Goal: Find contact information: Find contact information

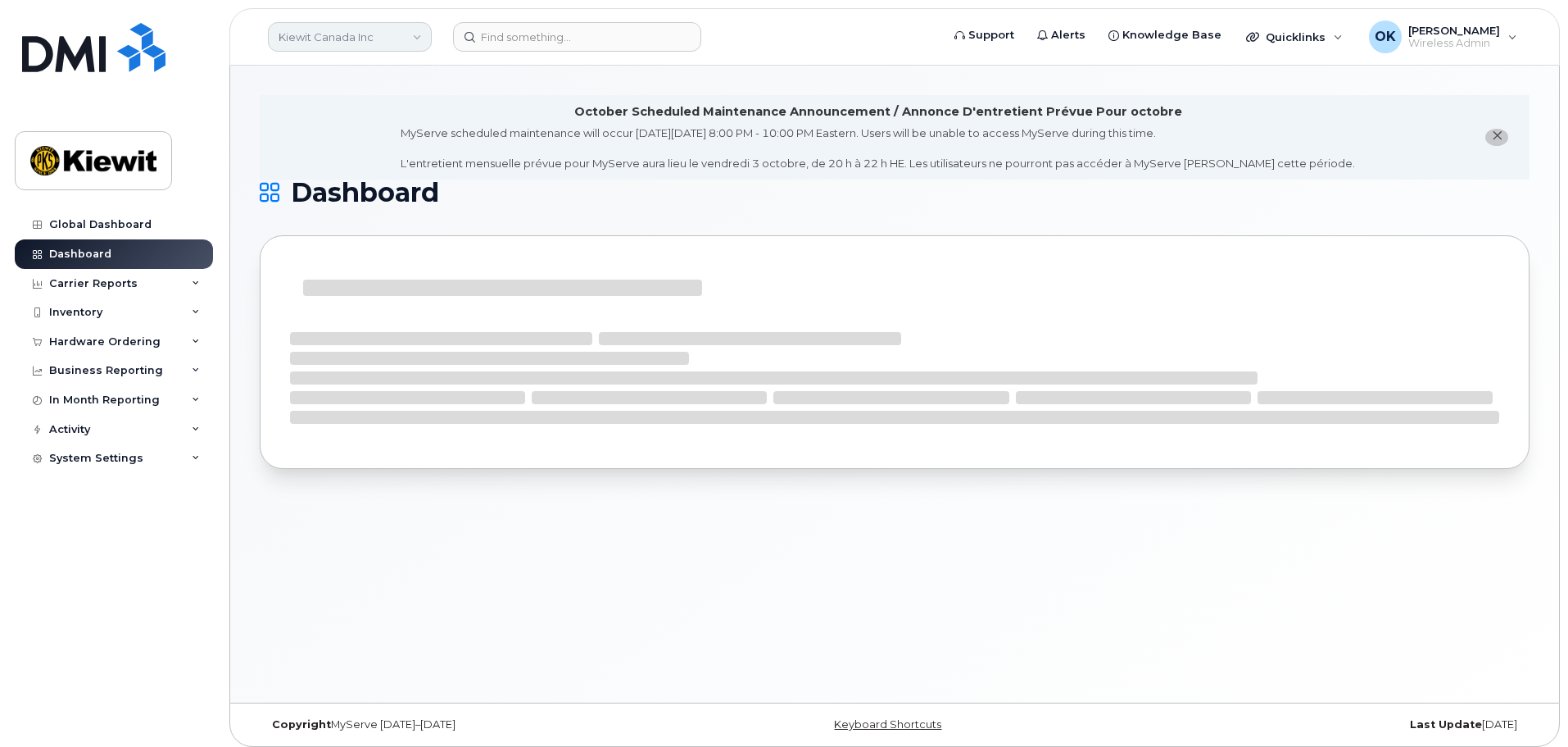
drag, startPoint x: 414, startPoint y: 24, endPoint x: 414, endPoint y: 37, distance: 13.0
click at [414, 28] on link "Kiewit Canada Inc" at bounding box center [349, 37] width 164 height 30
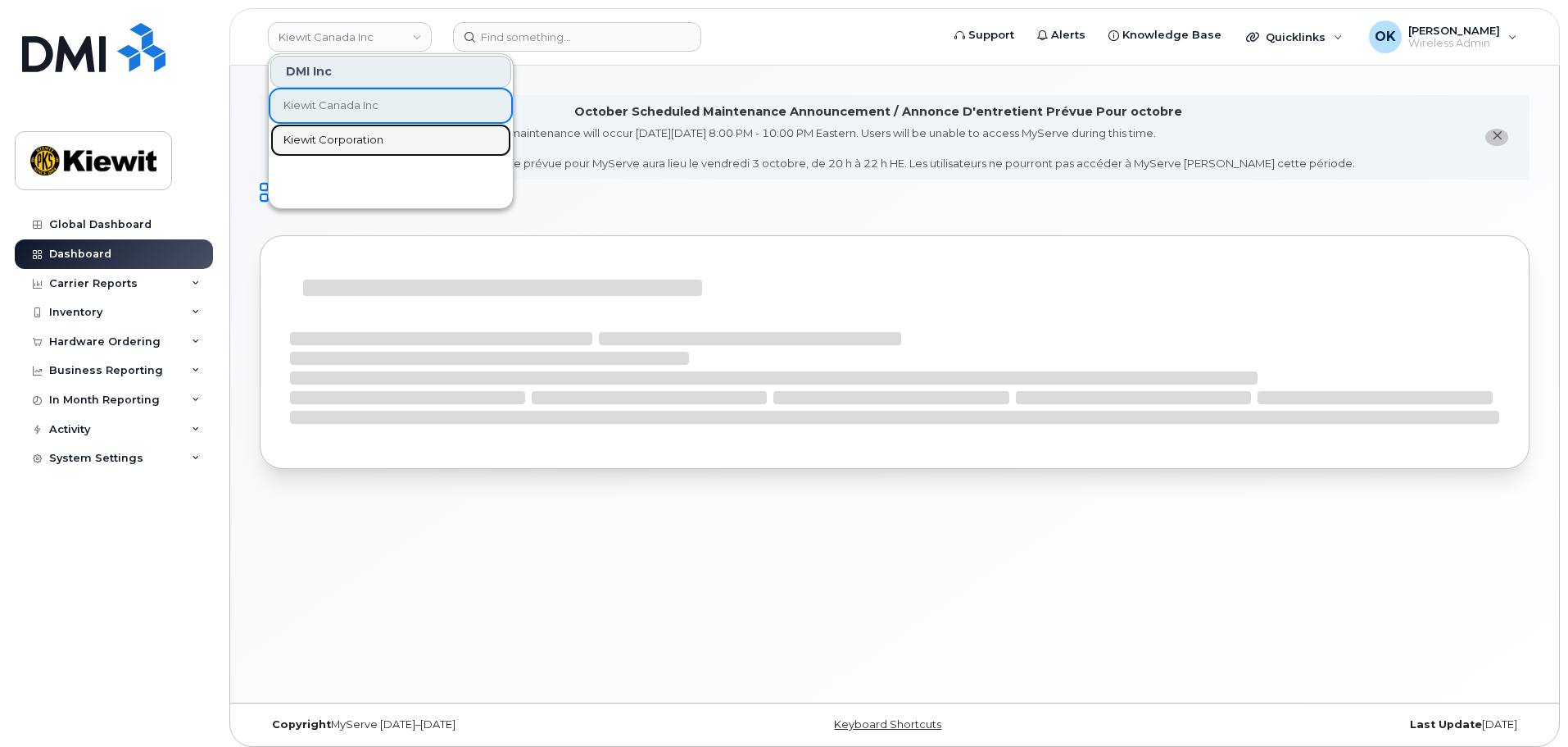
drag, startPoint x: 395, startPoint y: 143, endPoint x: 385, endPoint y: 144, distance: 10.0
click at [395, 143] on link "Kiewit Corporation" at bounding box center [390, 140] width 241 height 33
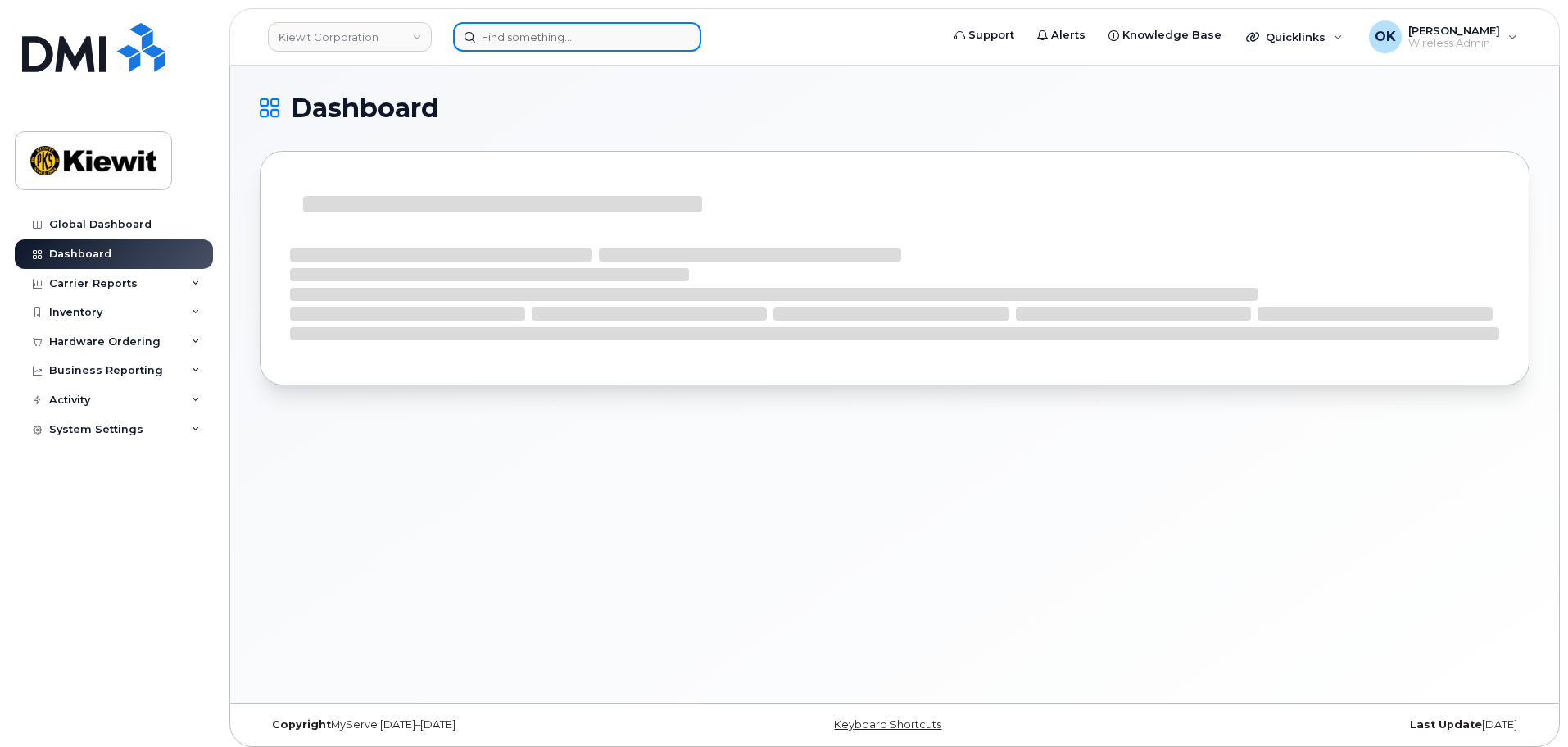
click at [494, 45] on input at bounding box center [577, 37] width 249 height 30
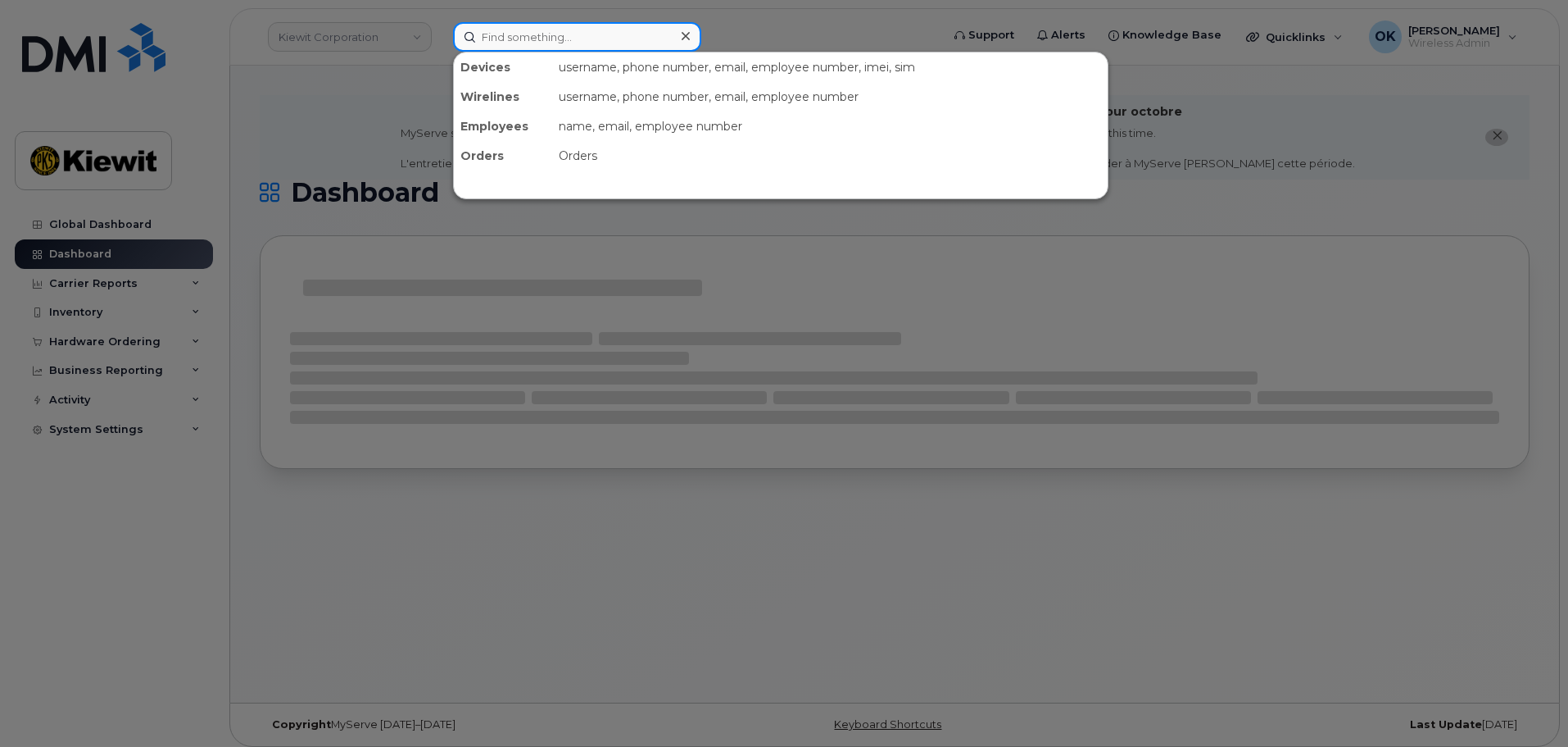
paste input "00565663"
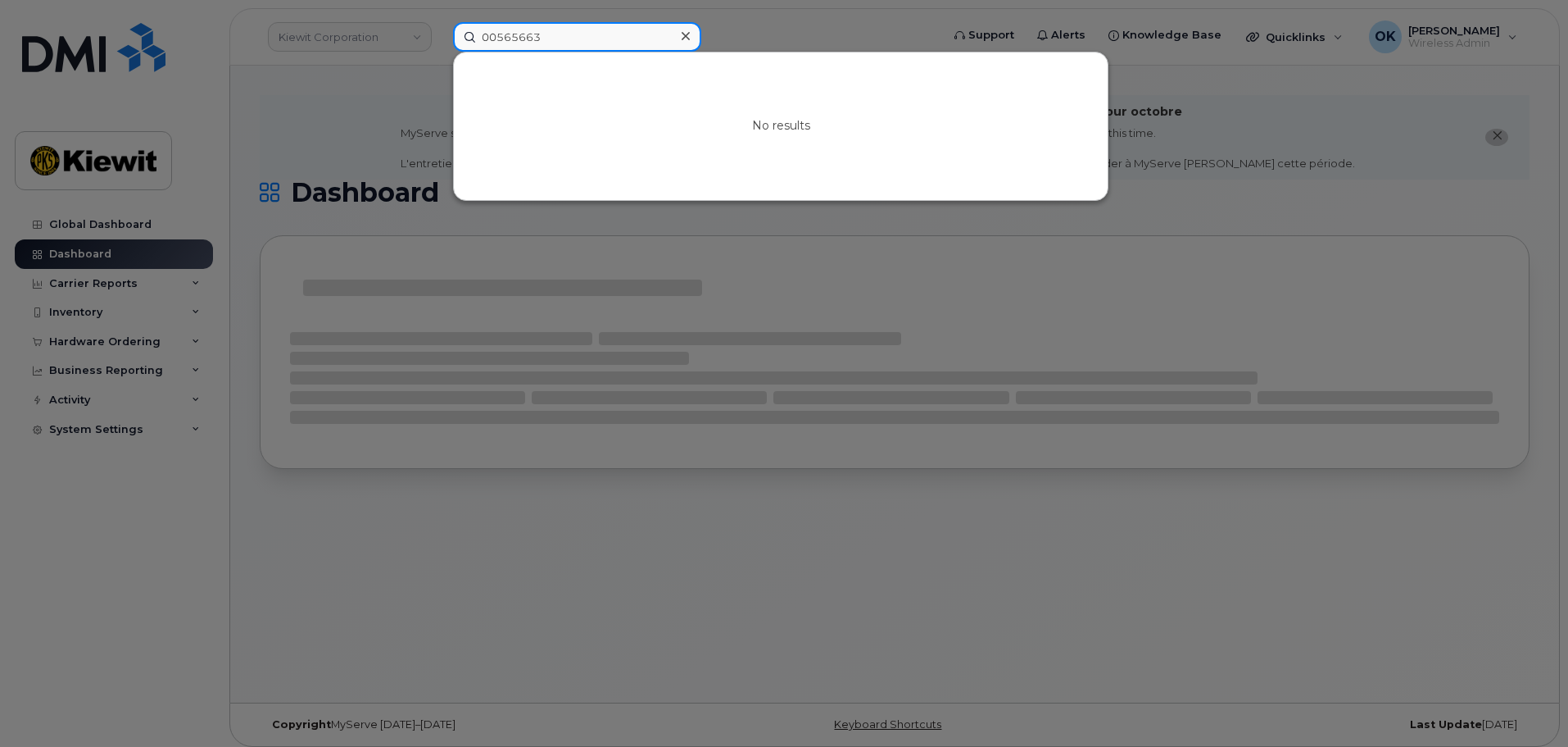
click at [502, 39] on input "00565663" at bounding box center [577, 37] width 249 height 30
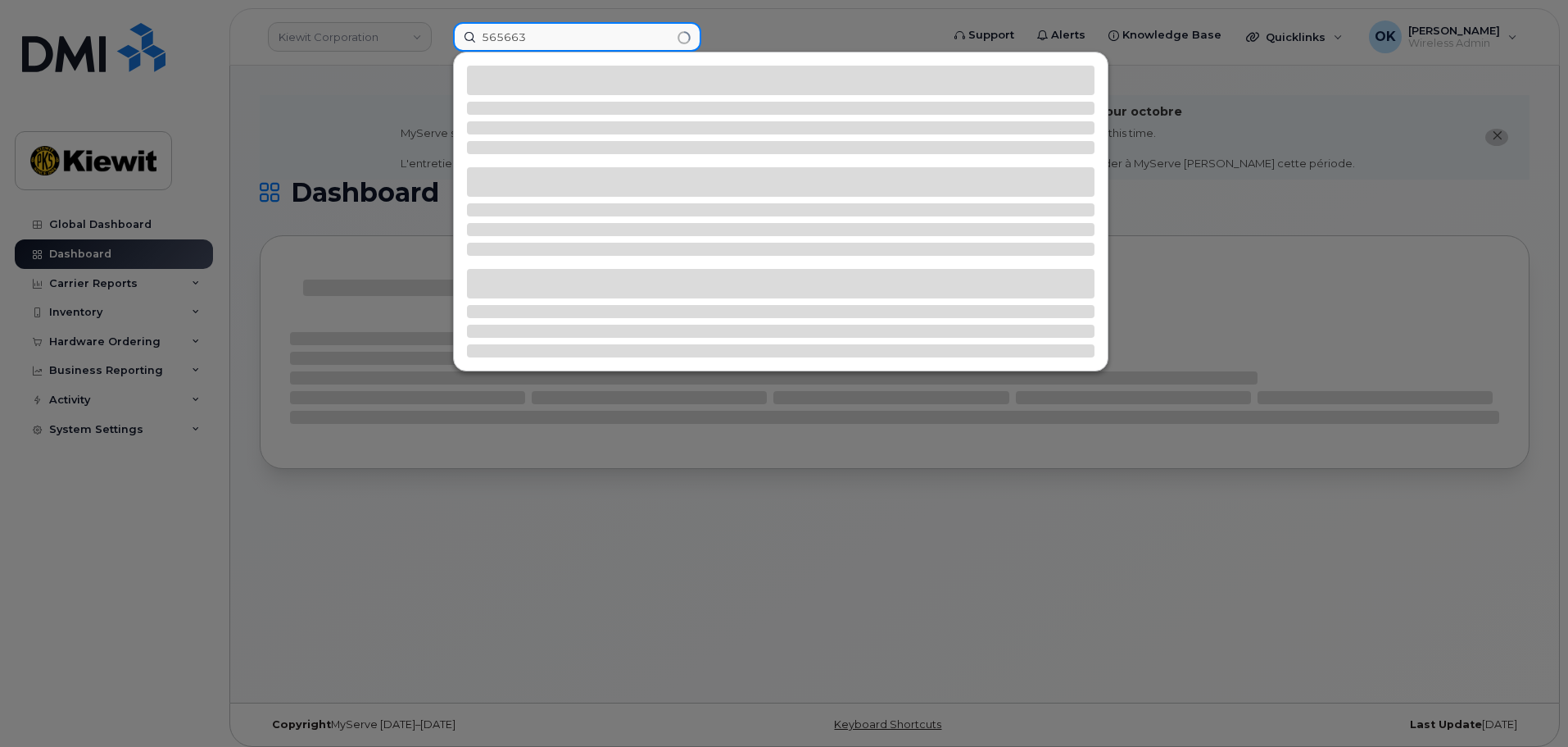
type input "565663"
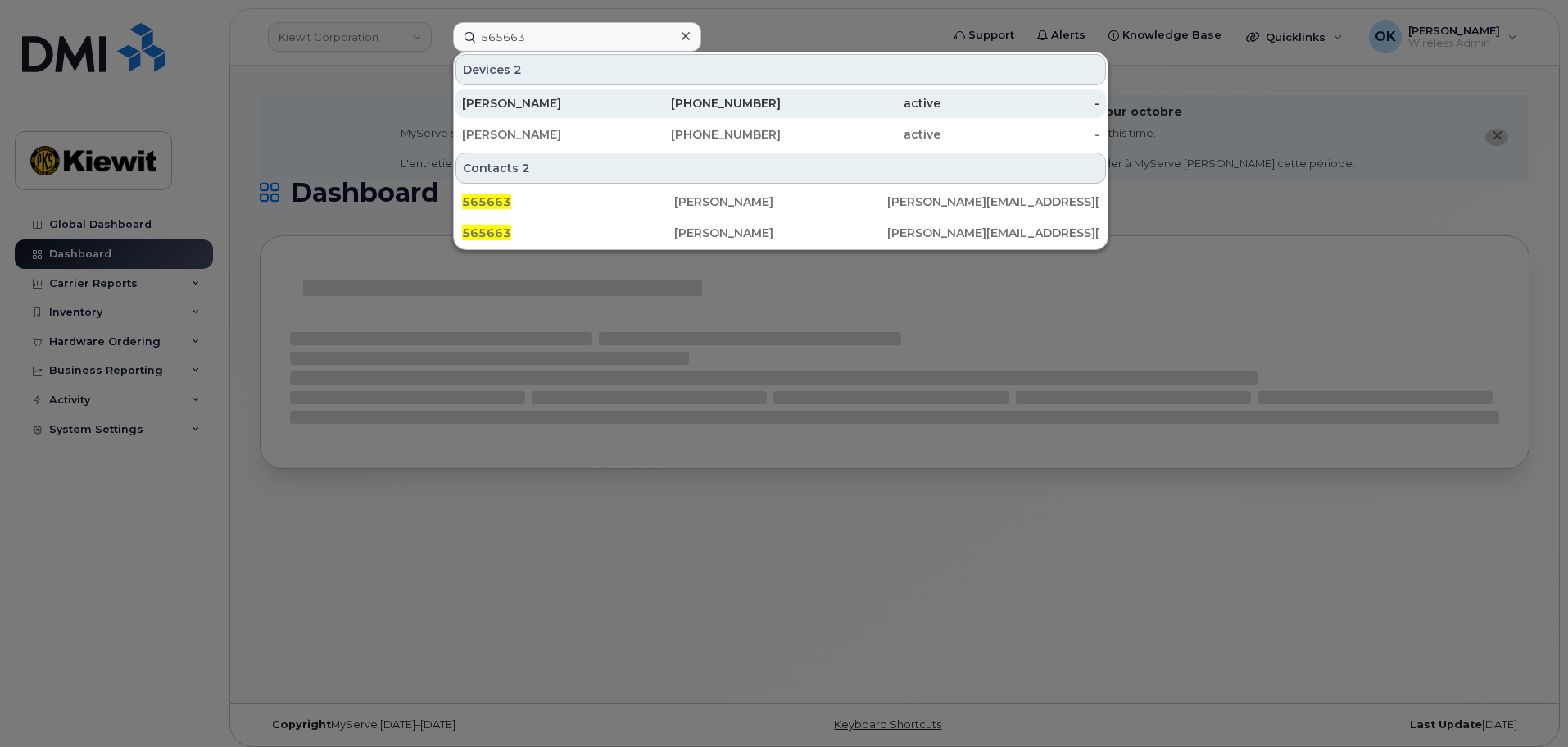
click at [721, 94] on div "346-738-6866" at bounding box center [701, 103] width 160 height 30
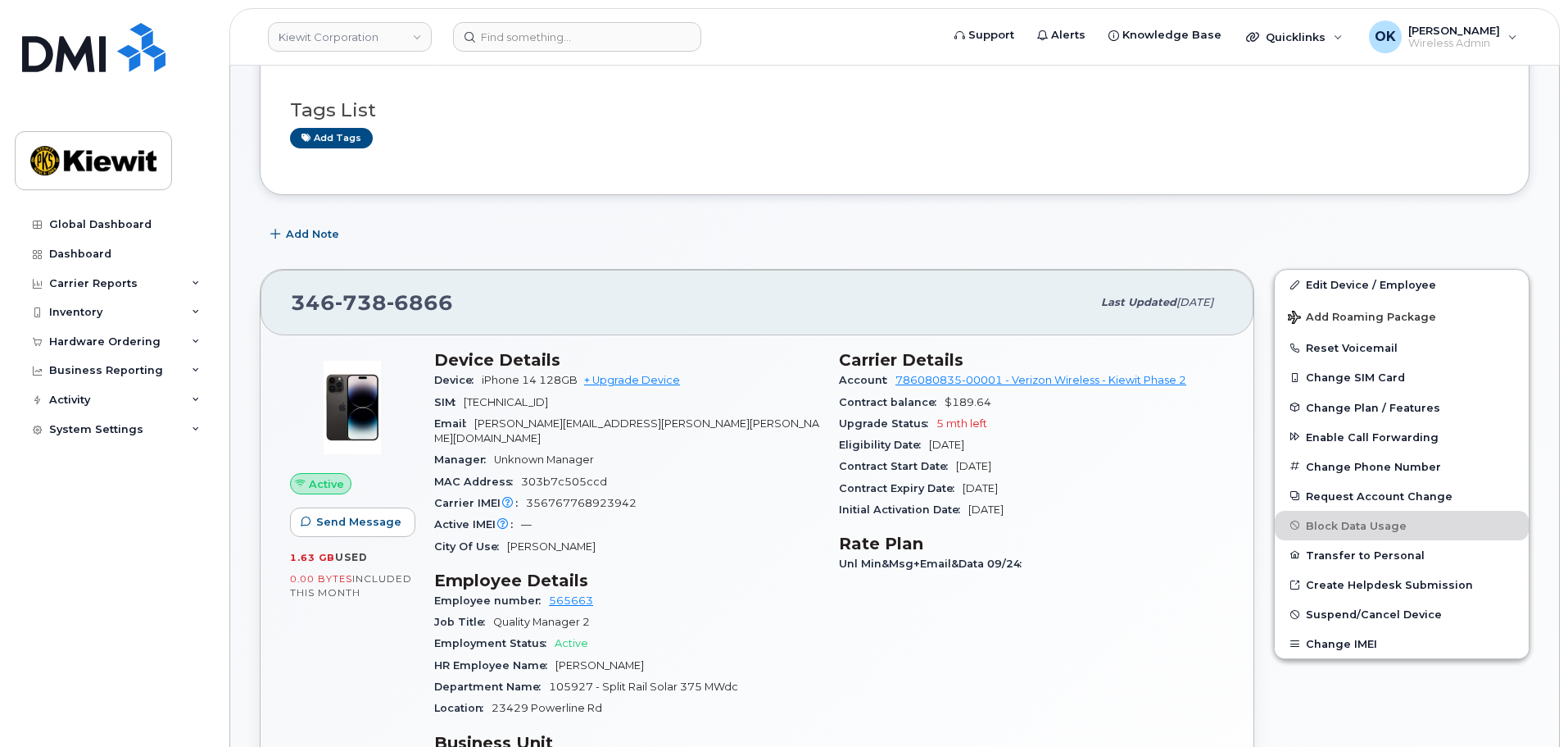
scroll to position [246, 0]
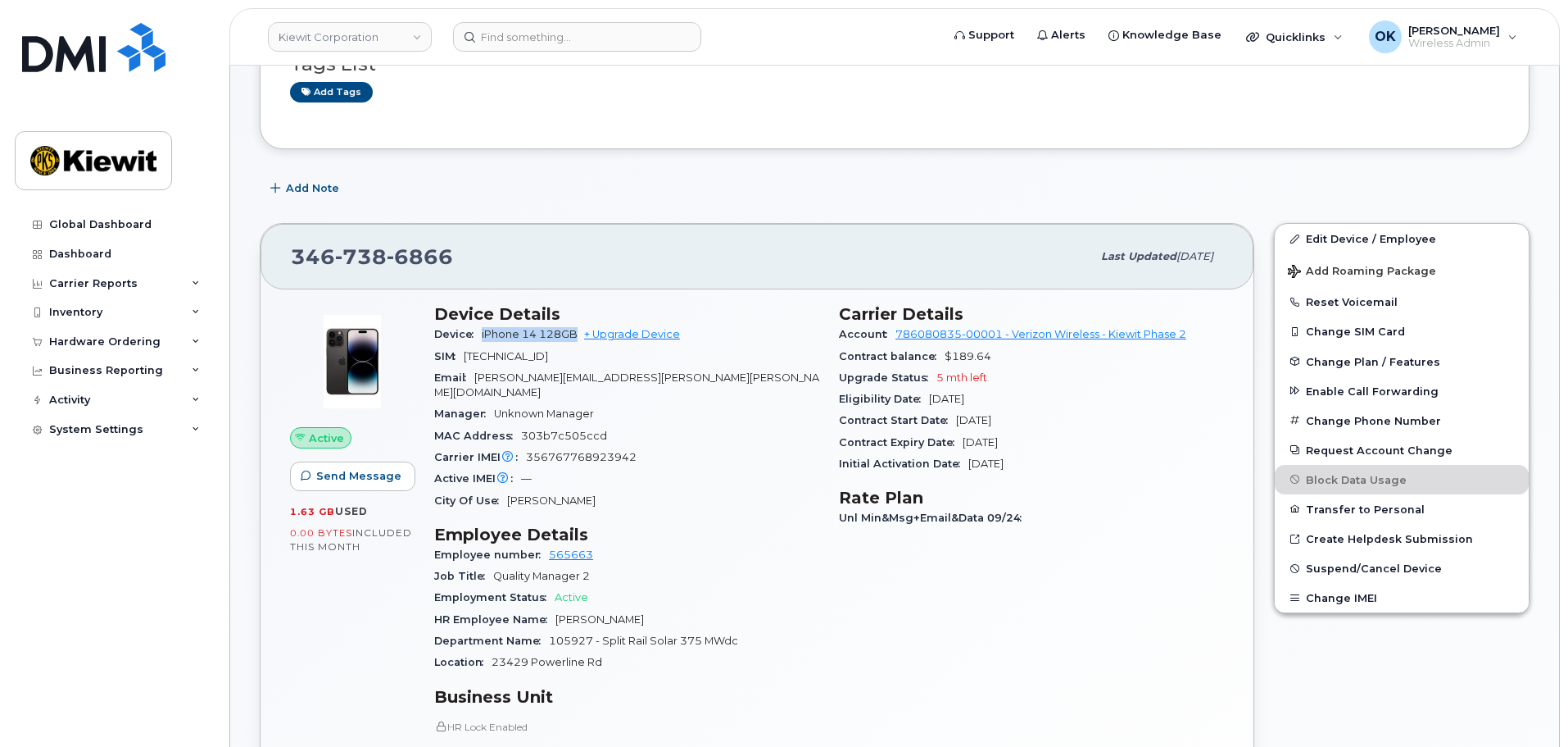
drag, startPoint x: 484, startPoint y: 337, endPoint x: 577, endPoint y: 337, distance: 93.0
click at [577, 337] on span "iPhone 14 128GB" at bounding box center [529, 334] width 96 height 12
copy span "iPhone 14 128GB"
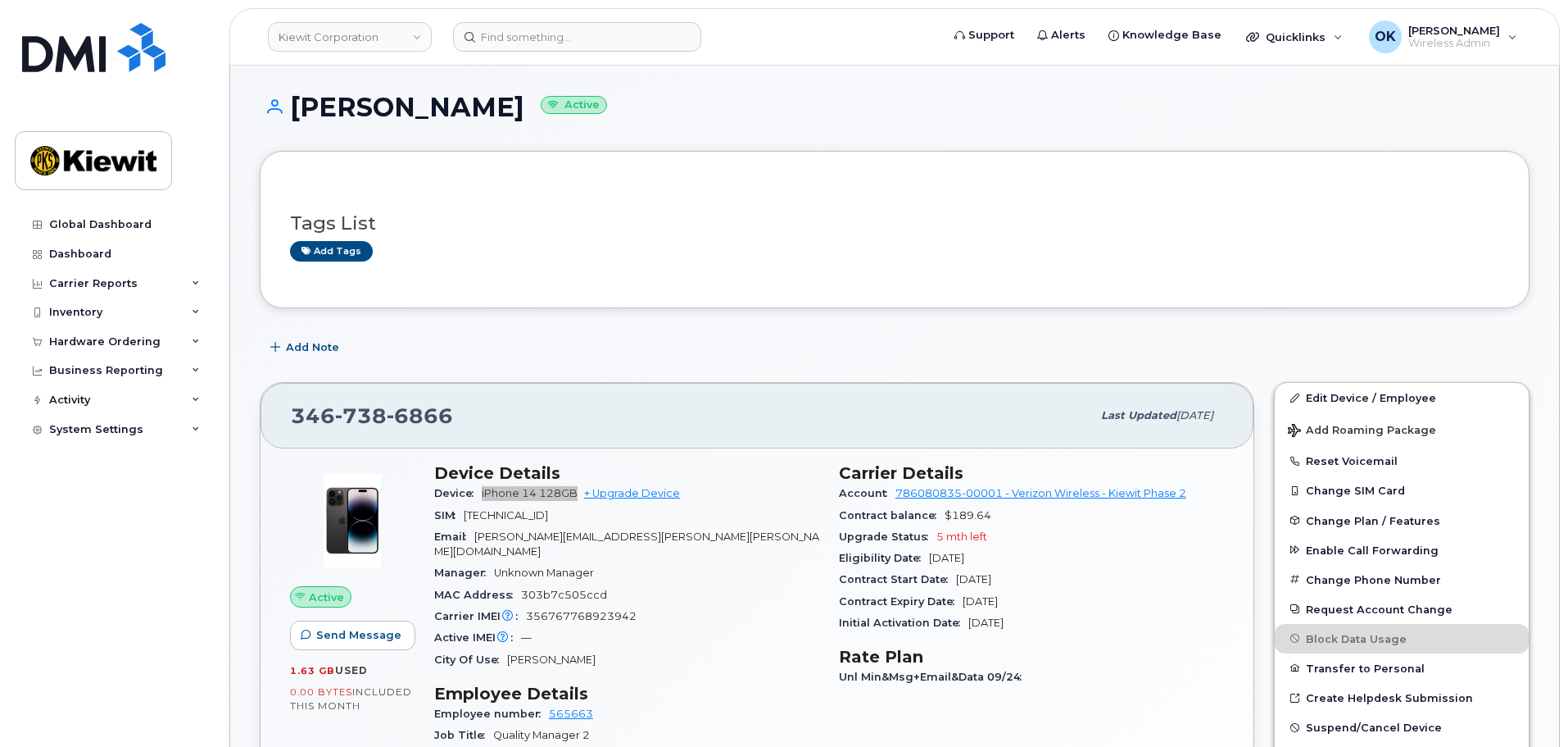
scroll to position [82, 0]
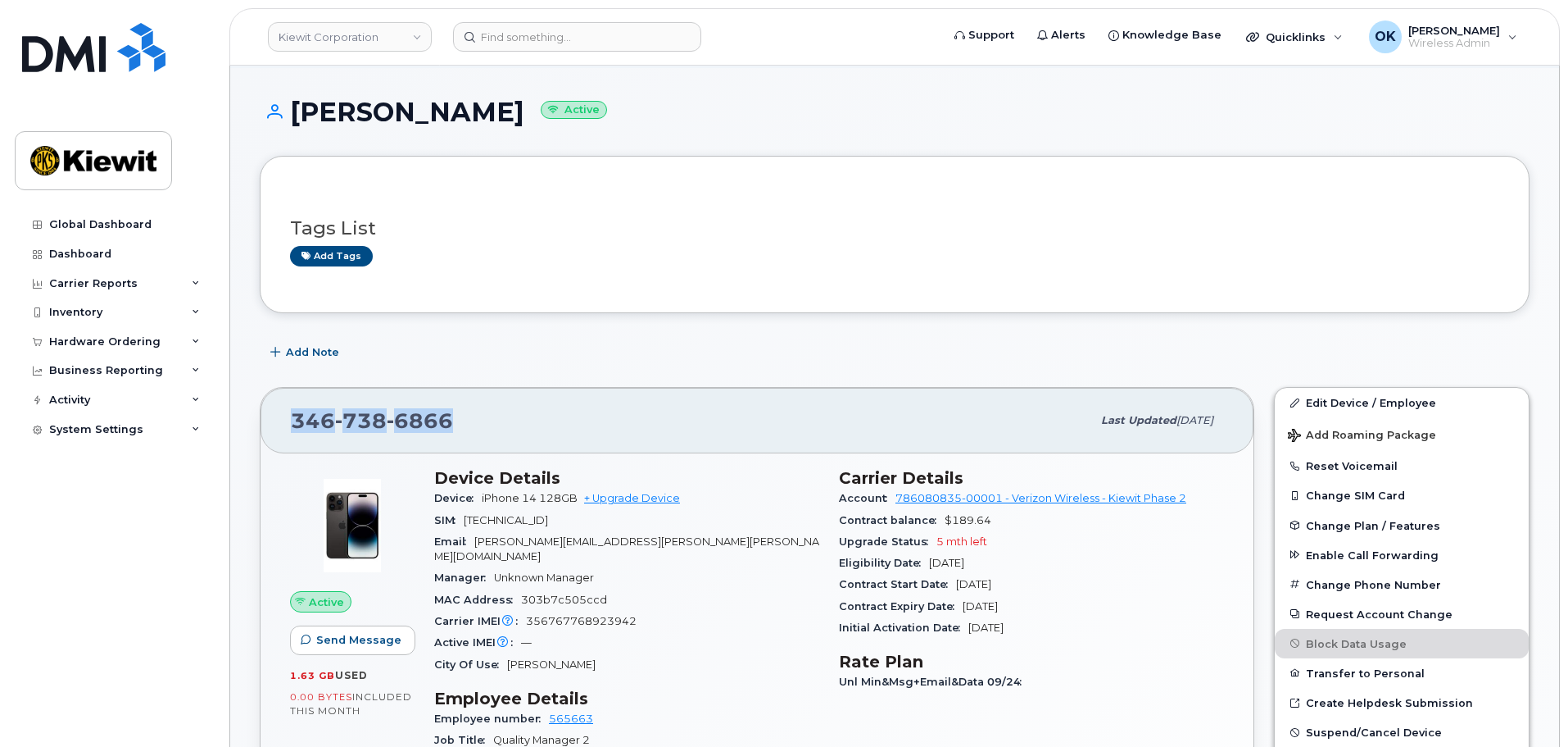
drag, startPoint x: 495, startPoint y: 439, endPoint x: 281, endPoint y: 421, distance: 214.8
click at [281, 421] on div "346 738 6866 Last updated Oct 06, 2025" at bounding box center [757, 420] width 993 height 65
copy span "346 738 6866"
